Goal: Navigation & Orientation: Find specific page/section

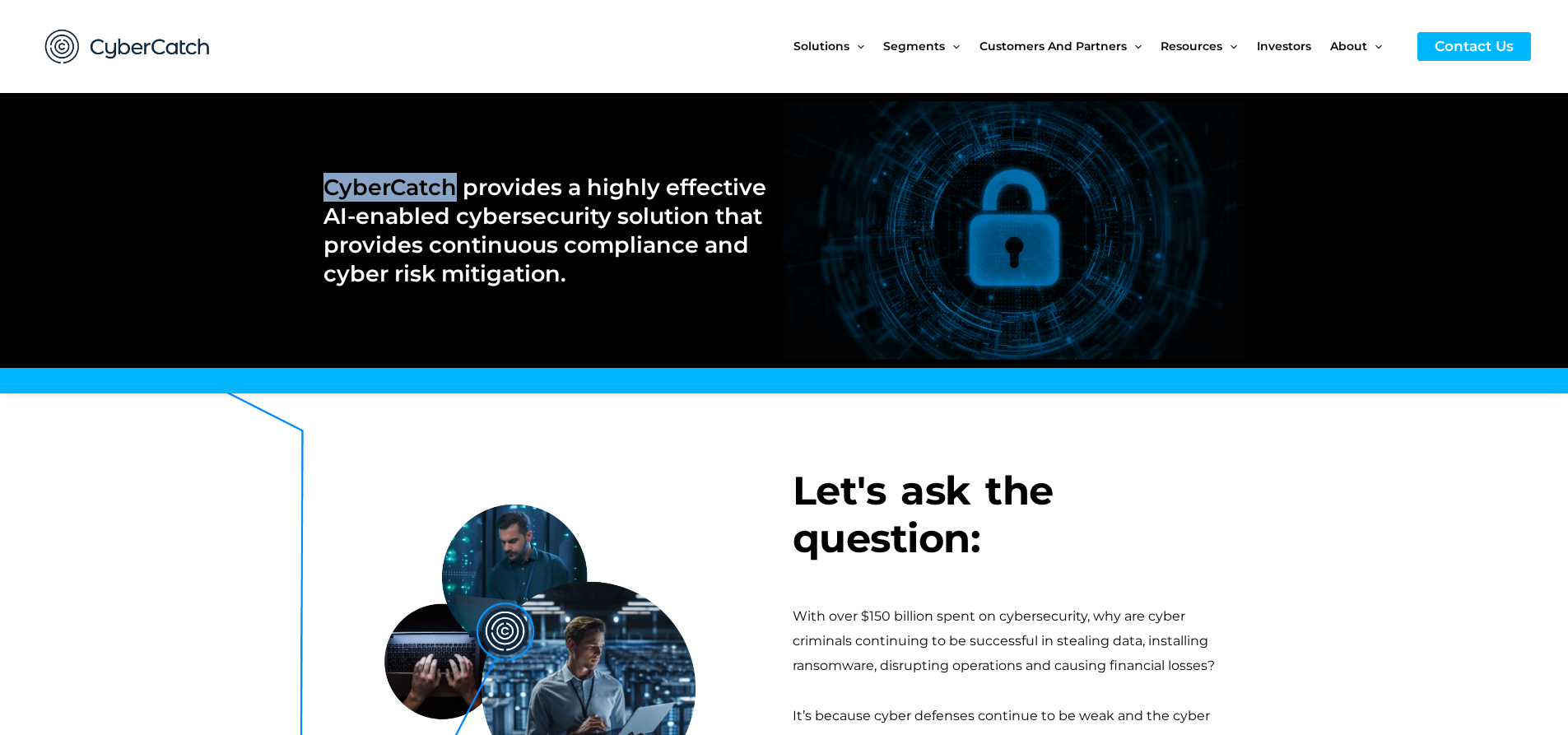
drag, startPoint x: 453, startPoint y: 194, endPoint x: 326, endPoint y: 193, distance: 127.0
click at [326, 193] on h2 "CyberCatch provides a highly effective AI-enabled cybersecurity solution that p…" at bounding box center [546, 231] width 444 height 116
copy h2 "CyberCatch"
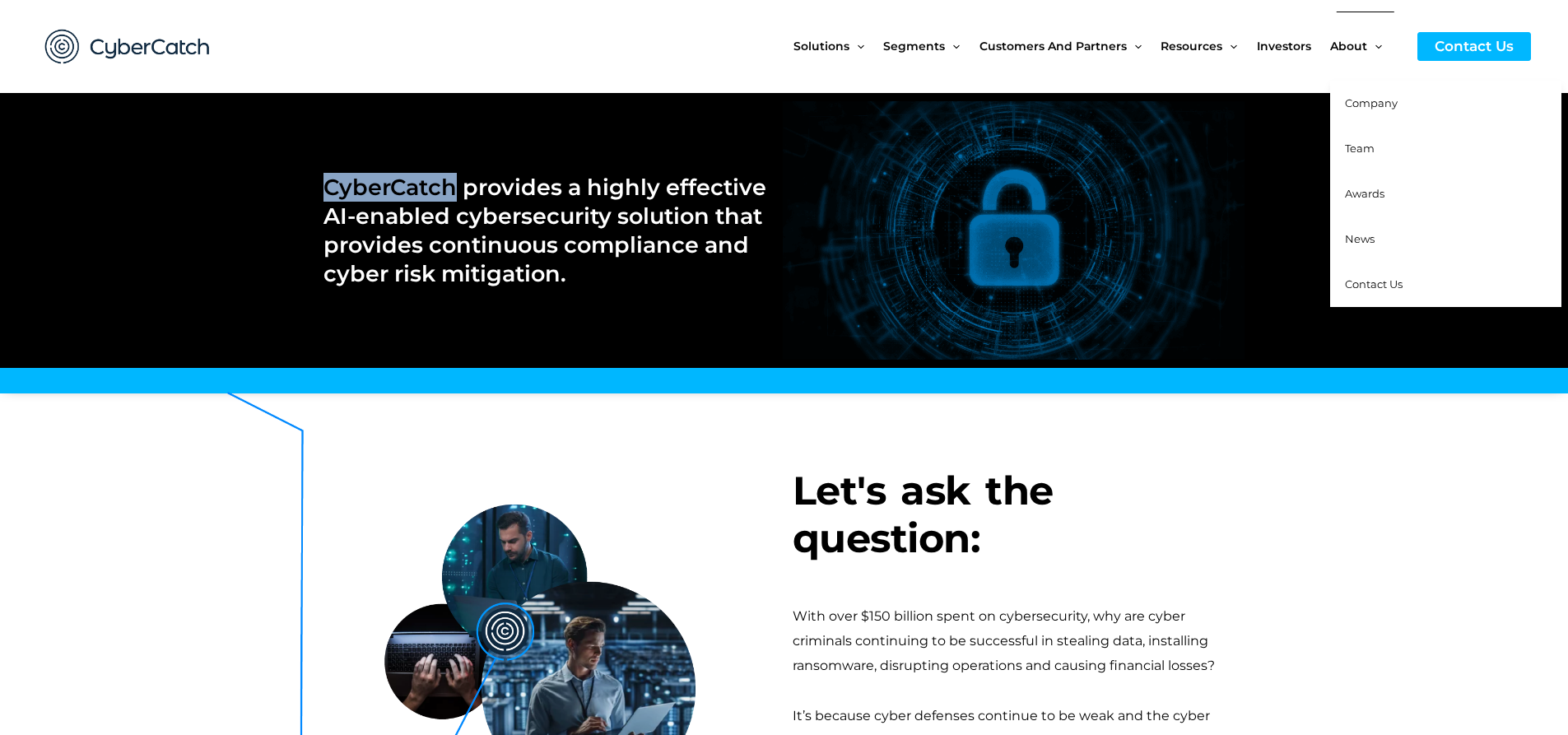
click at [1365, 101] on span "Company" at bounding box center [1371, 103] width 53 height 14
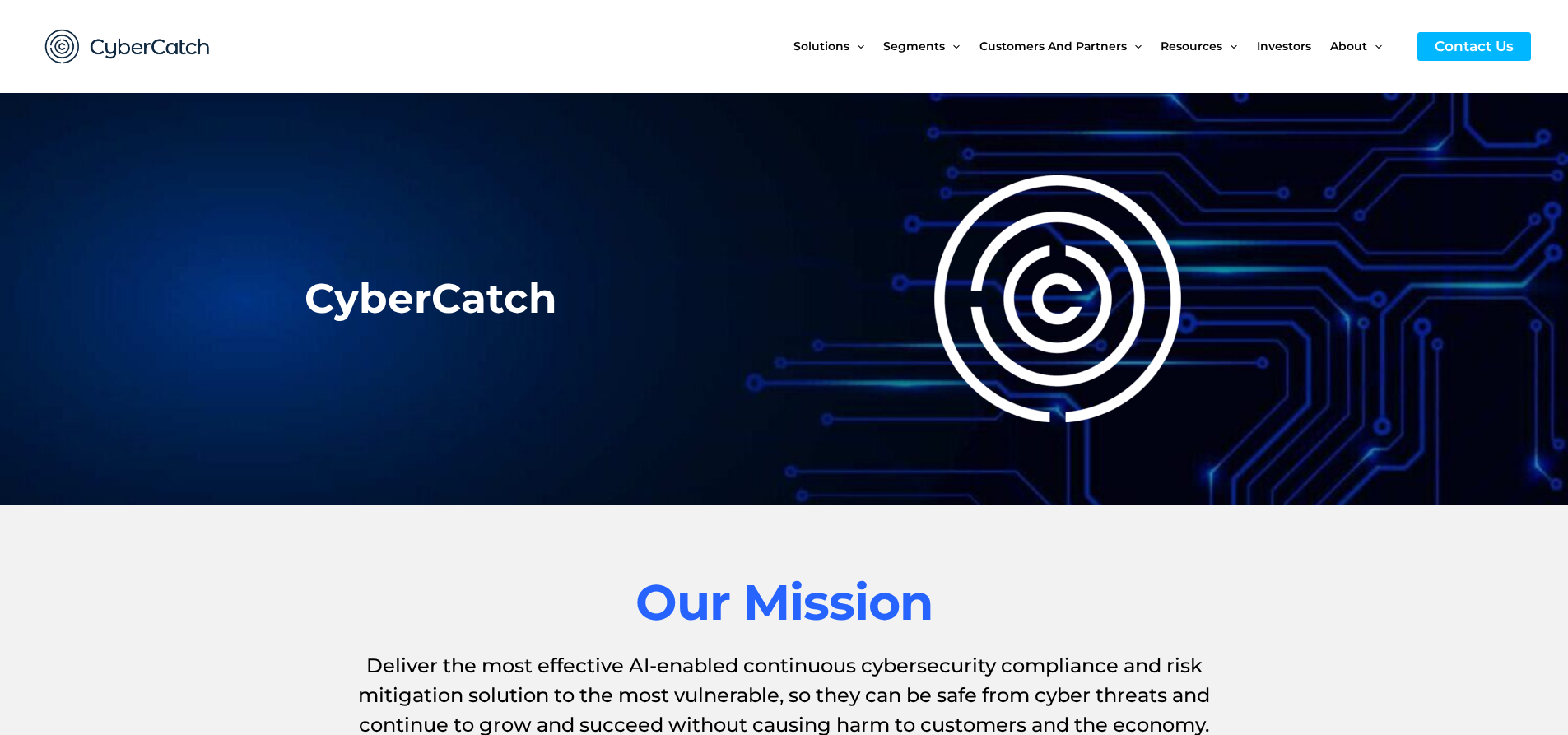
click at [1292, 48] on span "Investors" at bounding box center [1284, 46] width 54 height 69
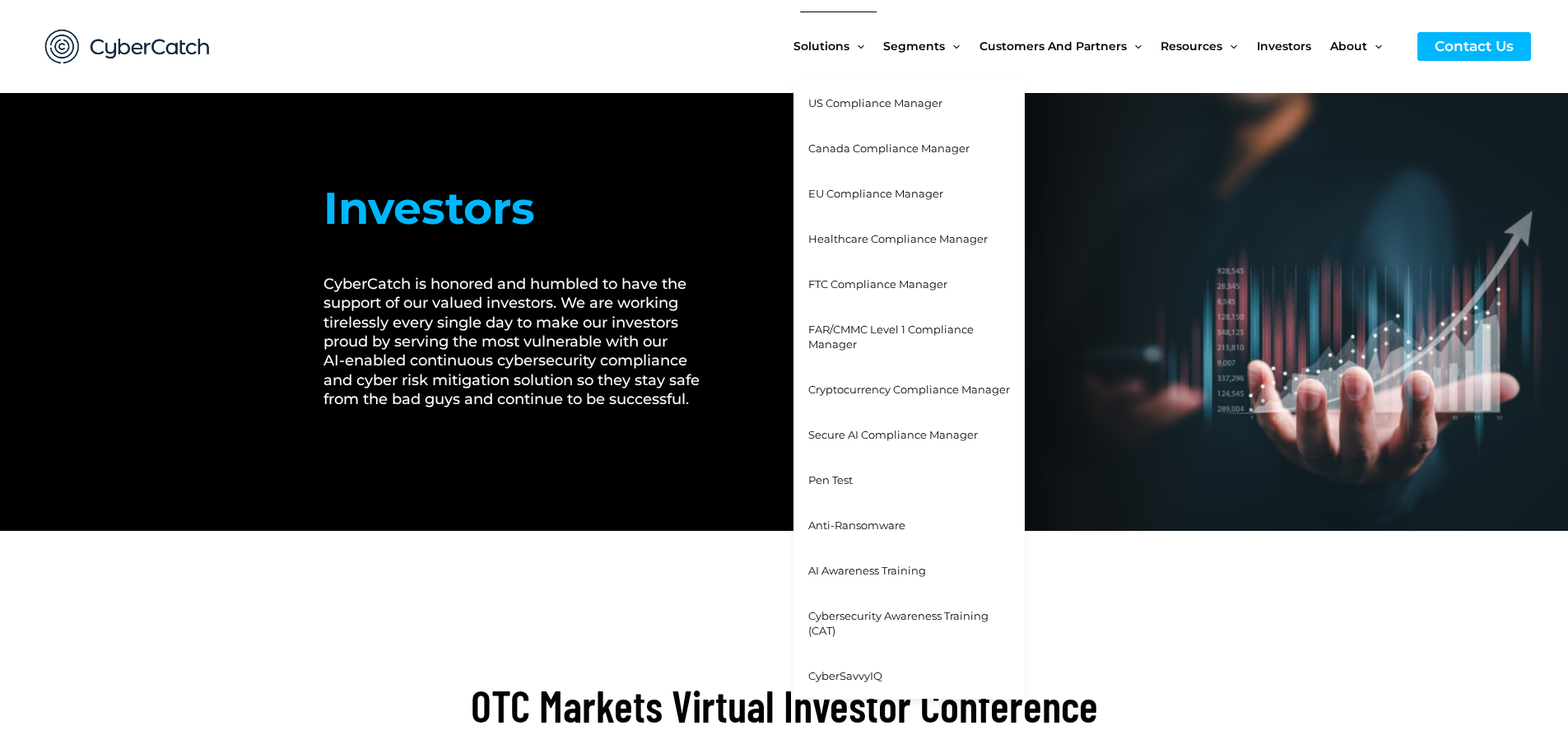
click at [862, 45] on icon "Menu Toggle" at bounding box center [861, 46] width 7 height 7
click at [854, 98] on span "US Compliance Manager" at bounding box center [875, 103] width 134 height 14
